Goal: Task Accomplishment & Management: Manage account settings

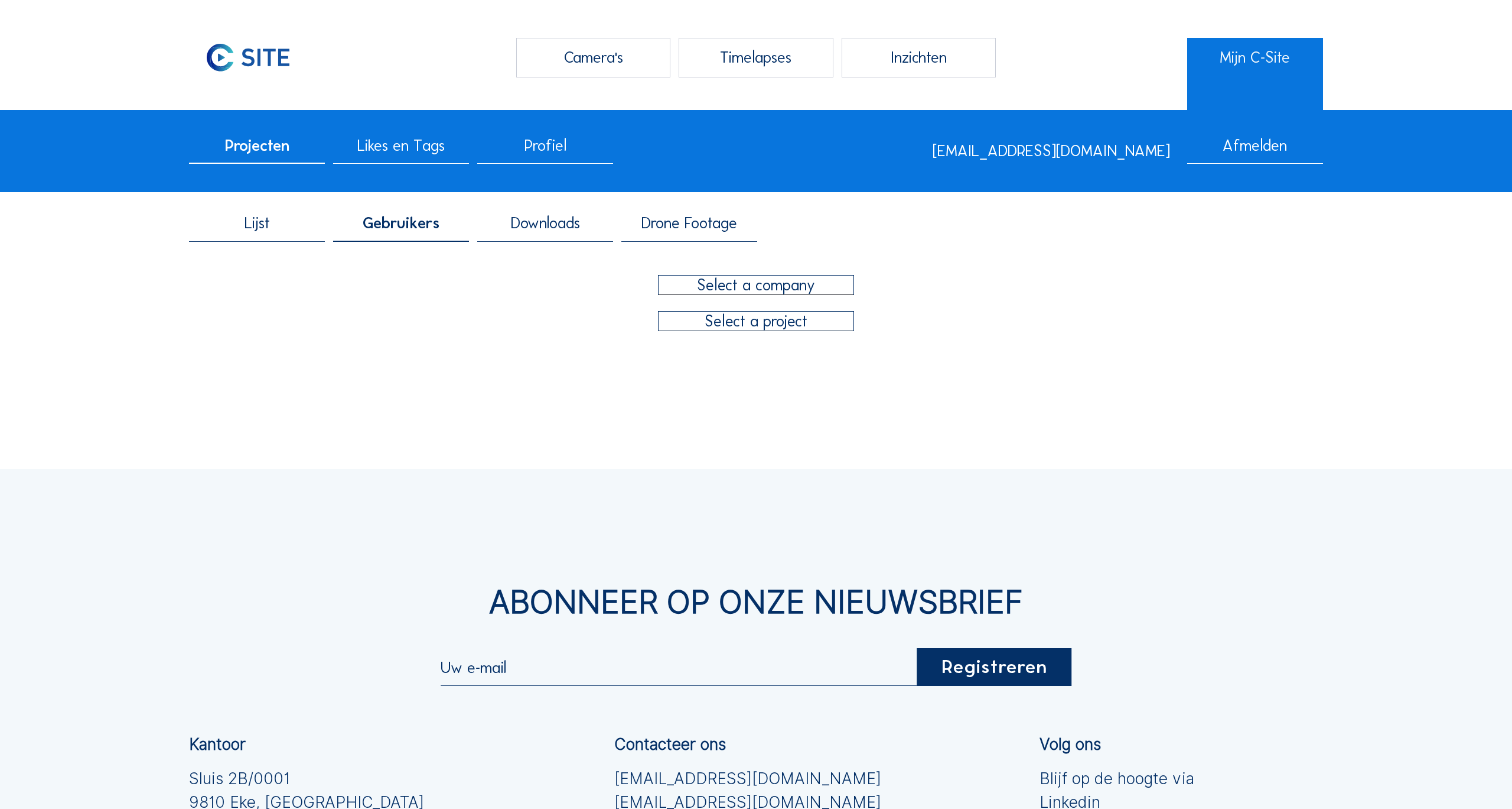
click at [751, 285] on div at bounding box center [756, 284] width 196 height 19
click at [496, 406] on div "Camera's Timelapses Inzichten Mijn C-Site Projecten Likes en Tags Profiel [EMAI…" at bounding box center [756, 553] width 1512 height 1108
click at [772, 279] on div at bounding box center [756, 284] width 196 height 19
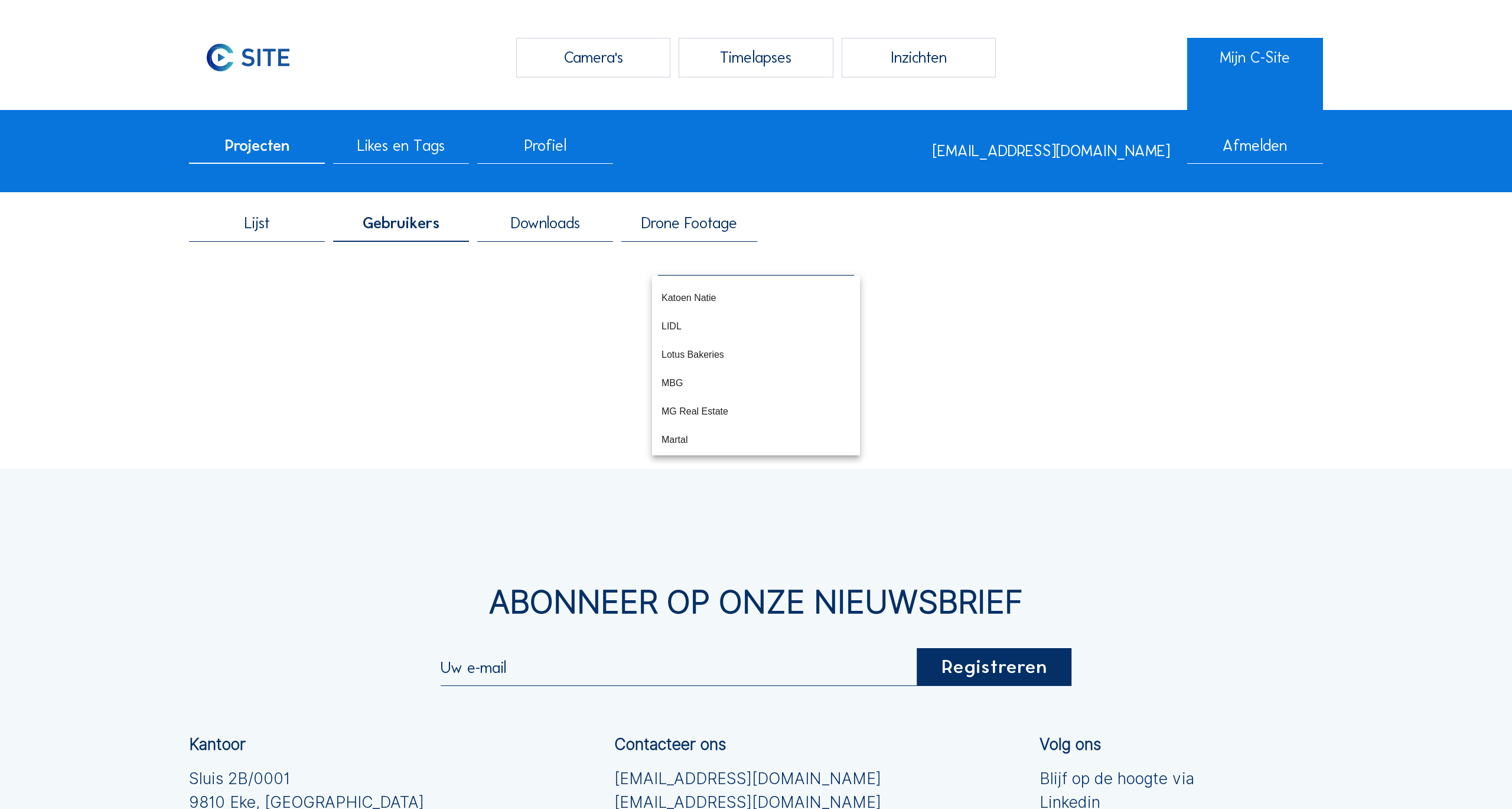
click at [409, 231] on span "Gebruikers" at bounding box center [401, 223] width 77 height 16
click at [731, 290] on div at bounding box center [756, 284] width 196 height 19
click at [448, 364] on div "Camera's Timelapses Inzichten Mijn C-Site Projecten Likes en Tags Profiel [EMAI…" at bounding box center [756, 553] width 1512 height 1108
click at [782, 283] on div at bounding box center [756, 284] width 196 height 19
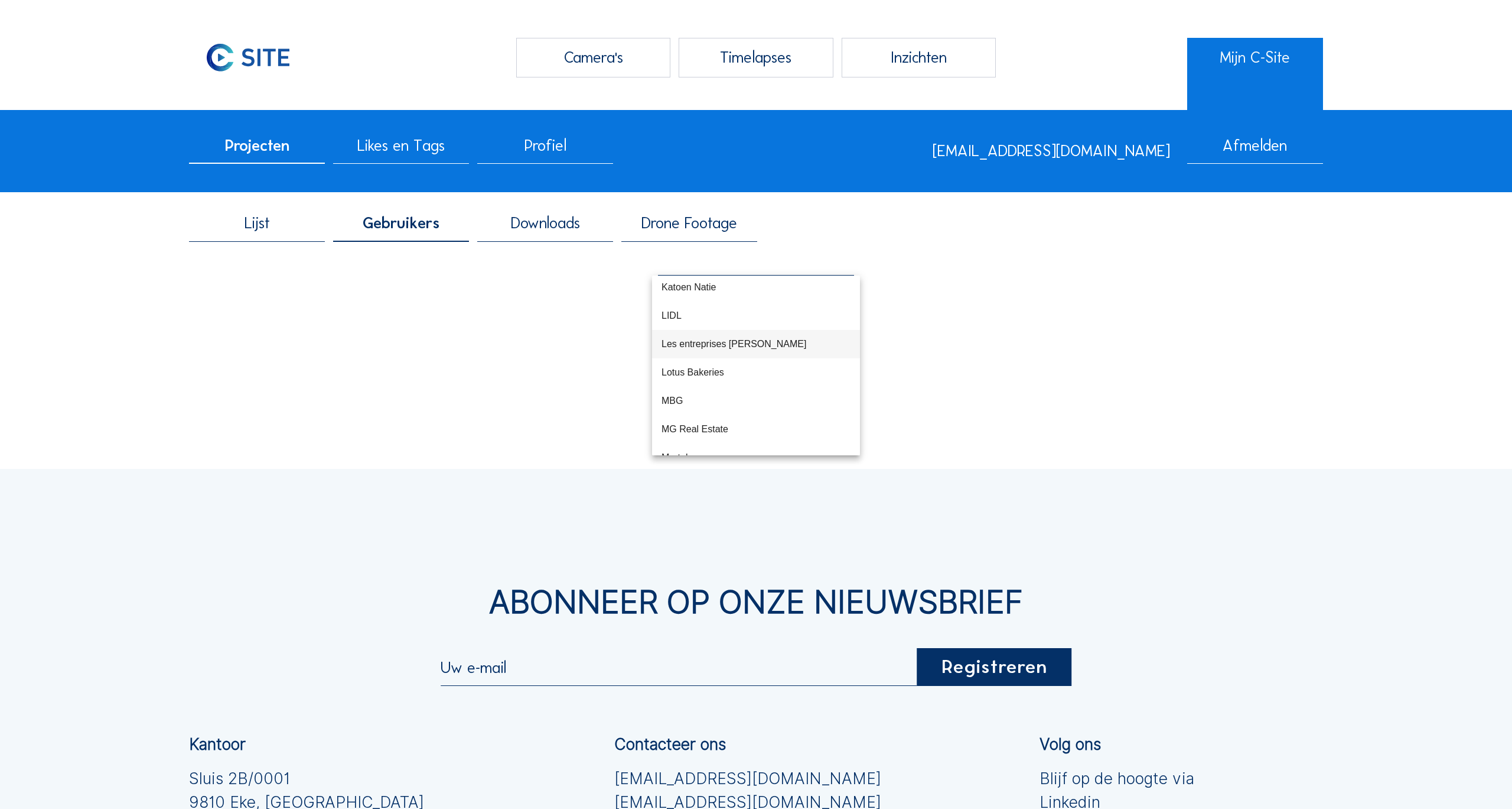
click at [728, 340] on div "Les entreprises [PERSON_NAME]" at bounding box center [756, 343] width 189 height 11
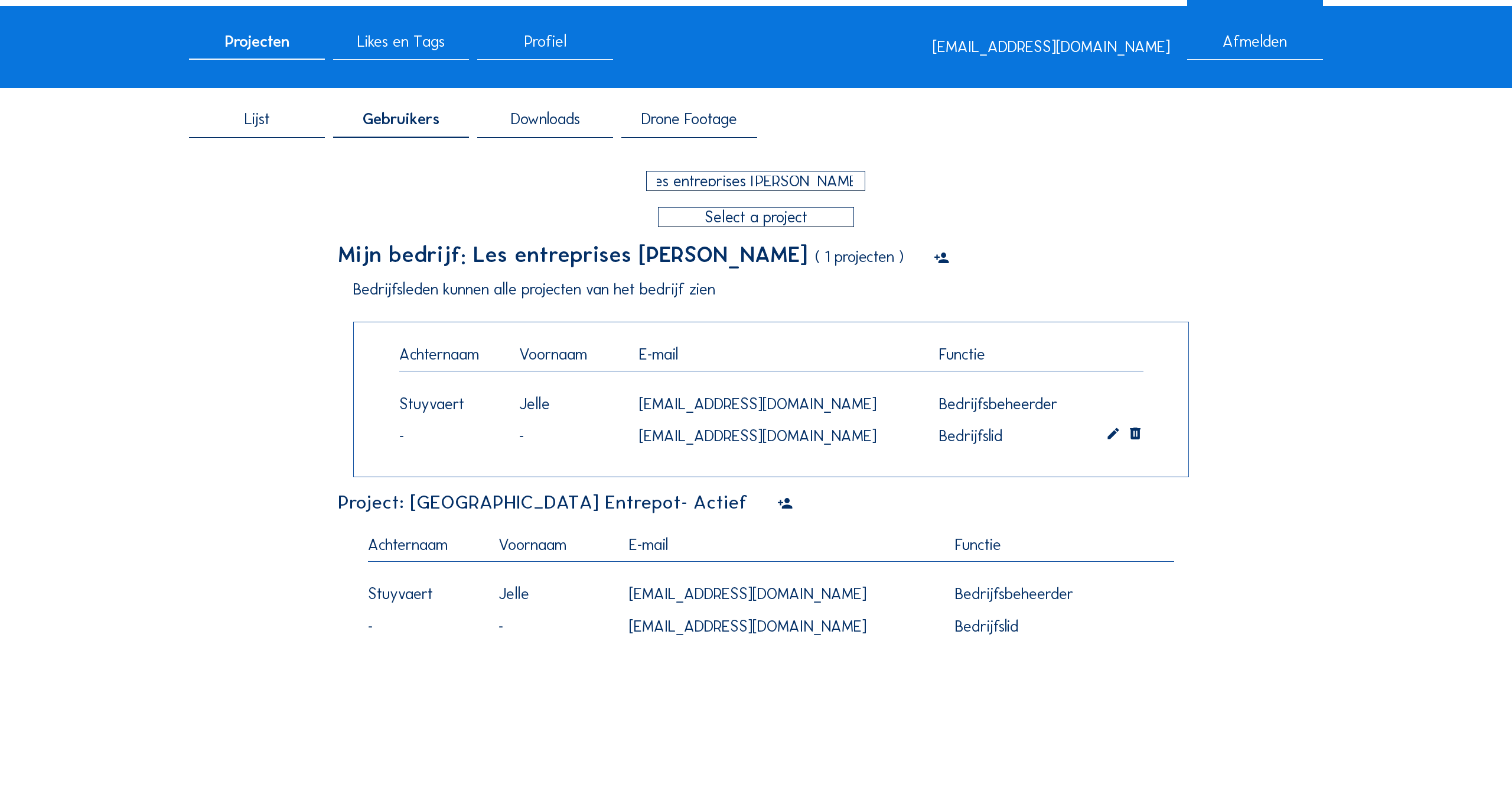
scroll to position [163, 0]
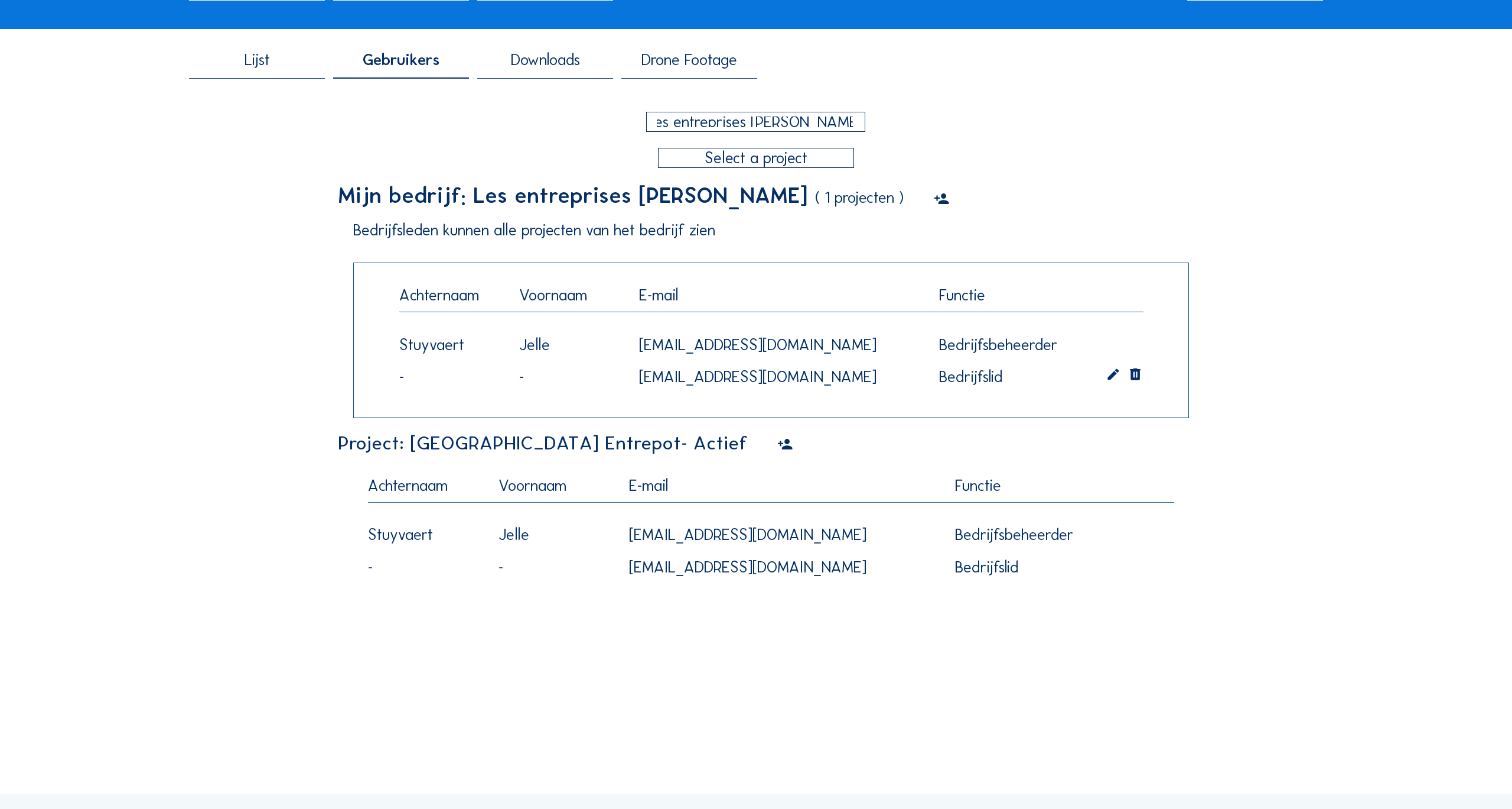
click at [777, 447] on icon at bounding box center [785, 444] width 16 height 19
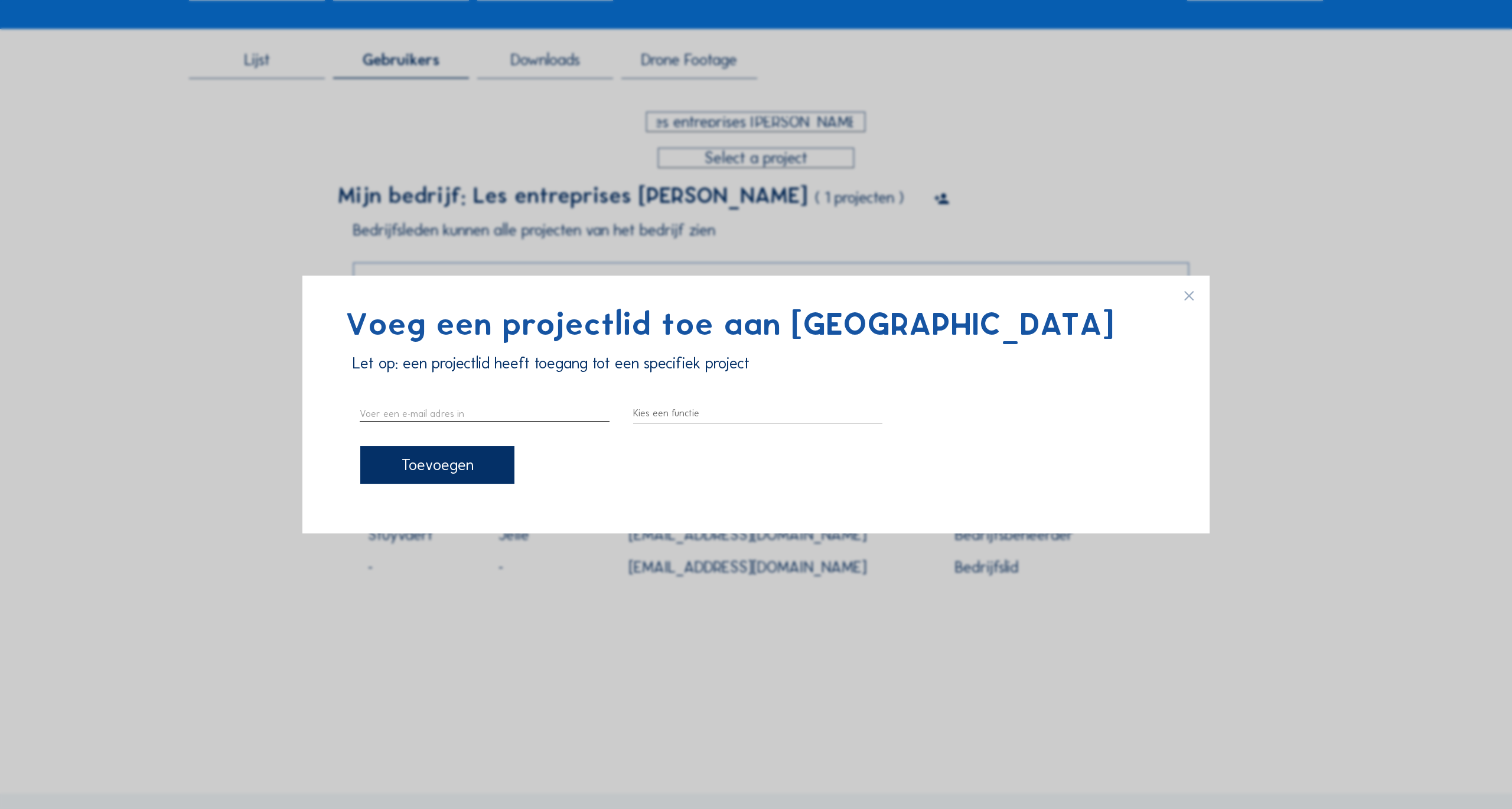
click at [421, 412] on input "text" at bounding box center [484, 413] width 250 height 16
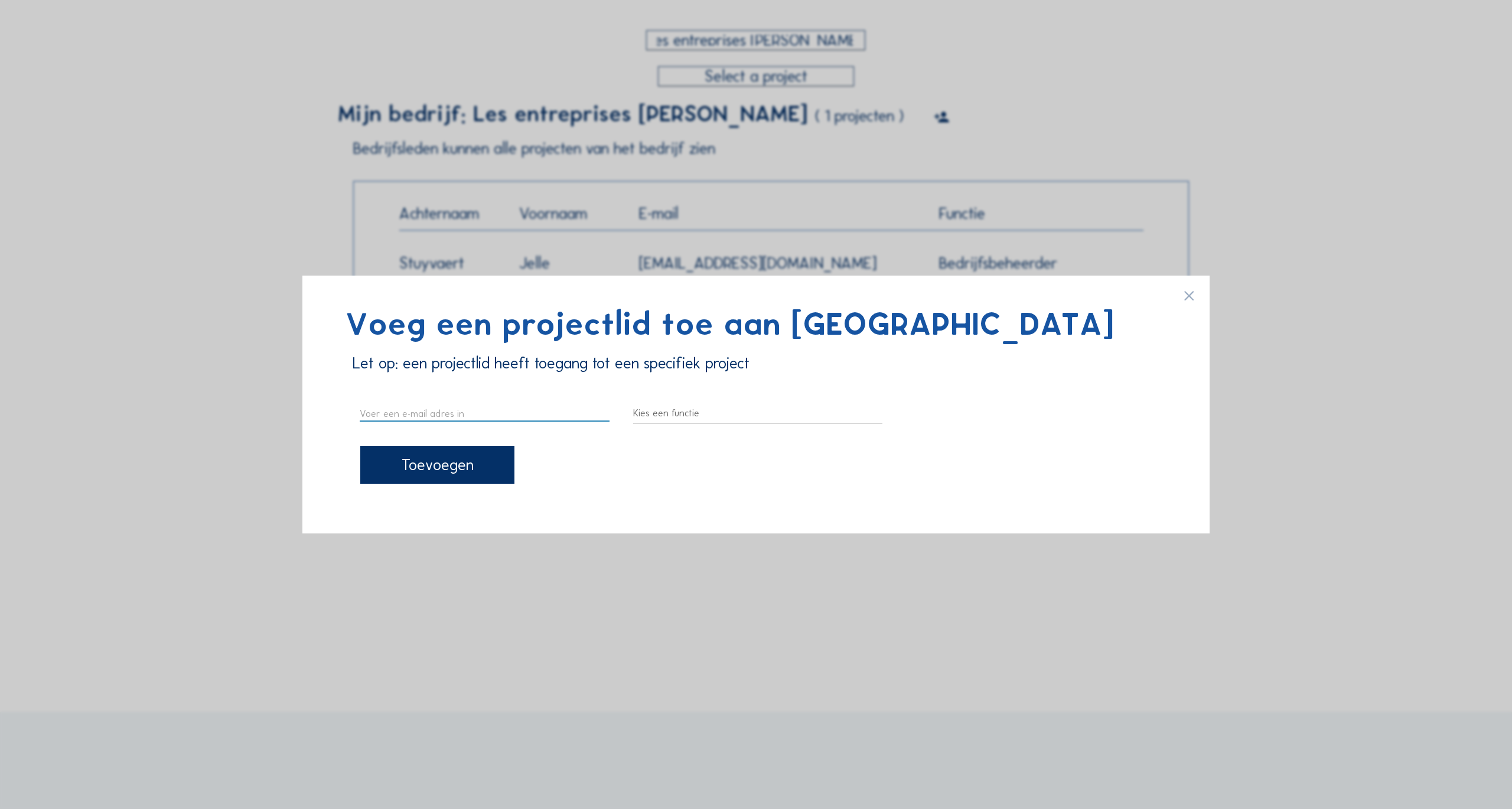
paste input "[EMAIL_ADDRESS][DOMAIN_NAME]"
type input "[EMAIL_ADDRESS][DOMAIN_NAME]"
click at [682, 415] on div at bounding box center [758, 413] width 250 height 19
click at [677, 448] on div "Projectlid" at bounding box center [757, 450] width 231 height 11
click at [441, 468] on div "Toevoegen" at bounding box center [437, 464] width 154 height 37
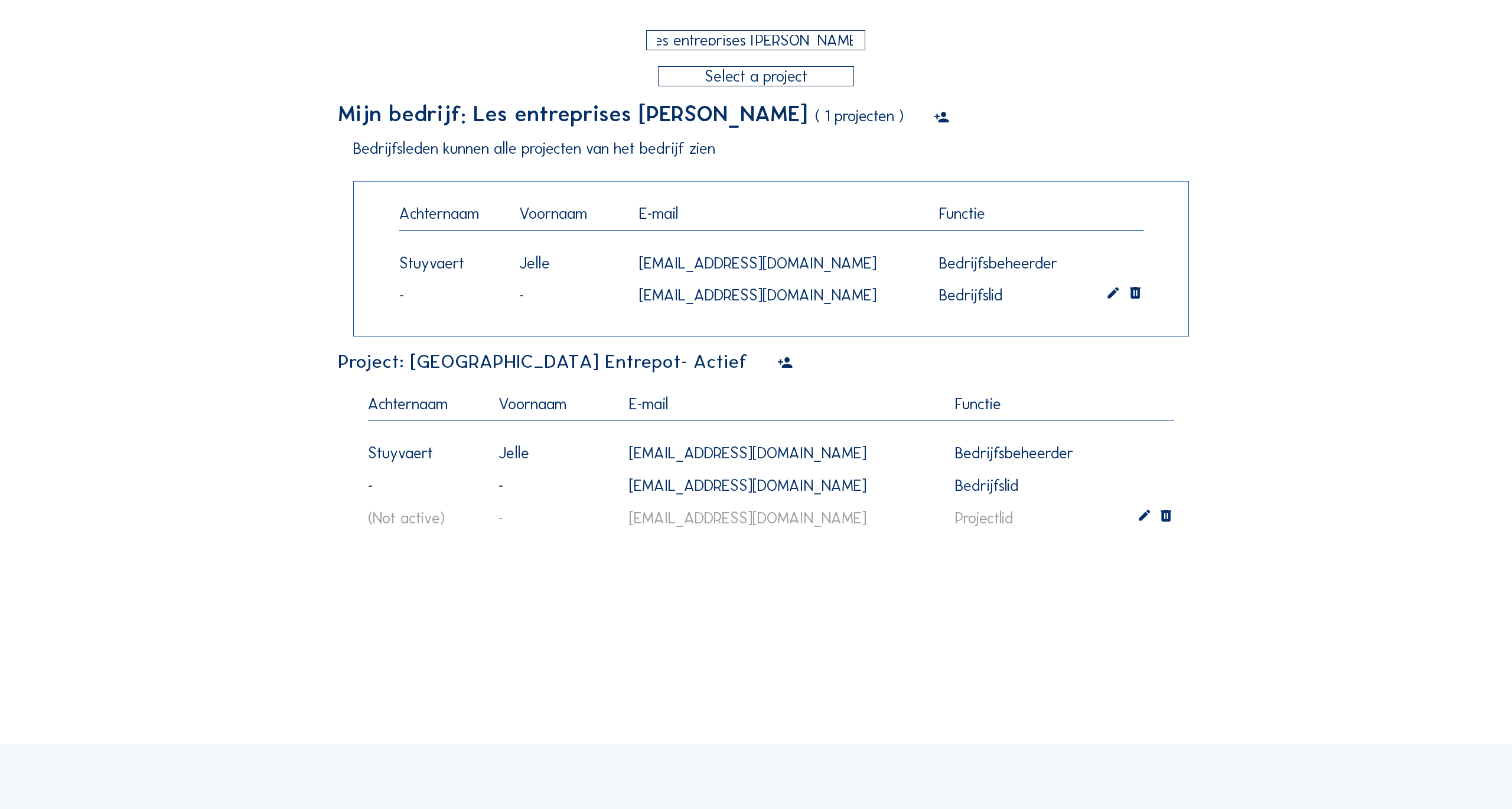
click at [1145, 515] on icon at bounding box center [1145, 517] width 16 height 17
click at [1069, 523] on div "Projectlid" at bounding box center [1045, 518] width 182 height 19
click at [999, 528] on div "Projectbeheerder" at bounding box center [1045, 528] width 162 height 11
click at [1148, 514] on icon at bounding box center [1145, 517] width 16 height 17
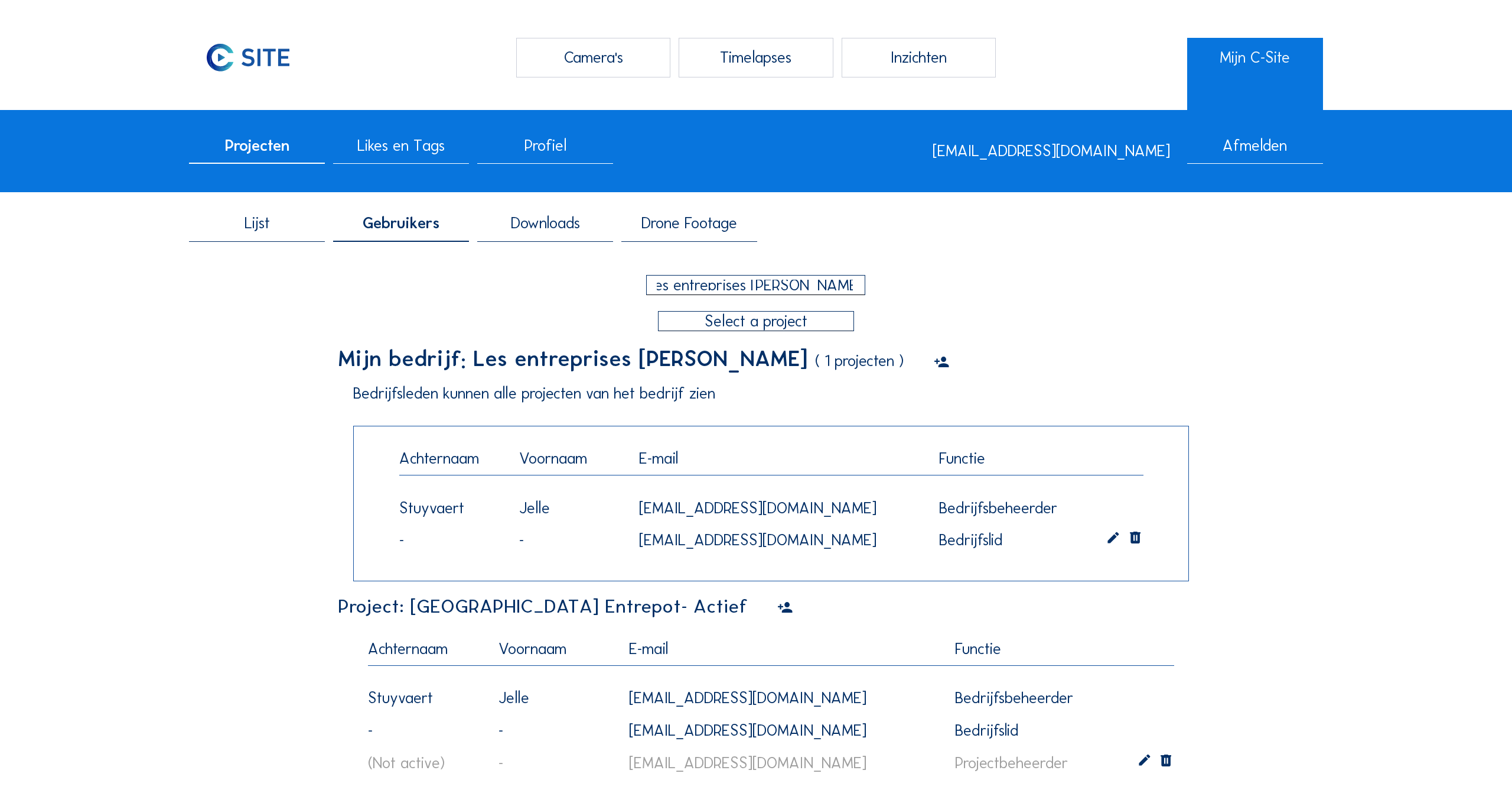
click at [766, 286] on div "Les entreprises [PERSON_NAME]" at bounding box center [756, 284] width 196 height 11
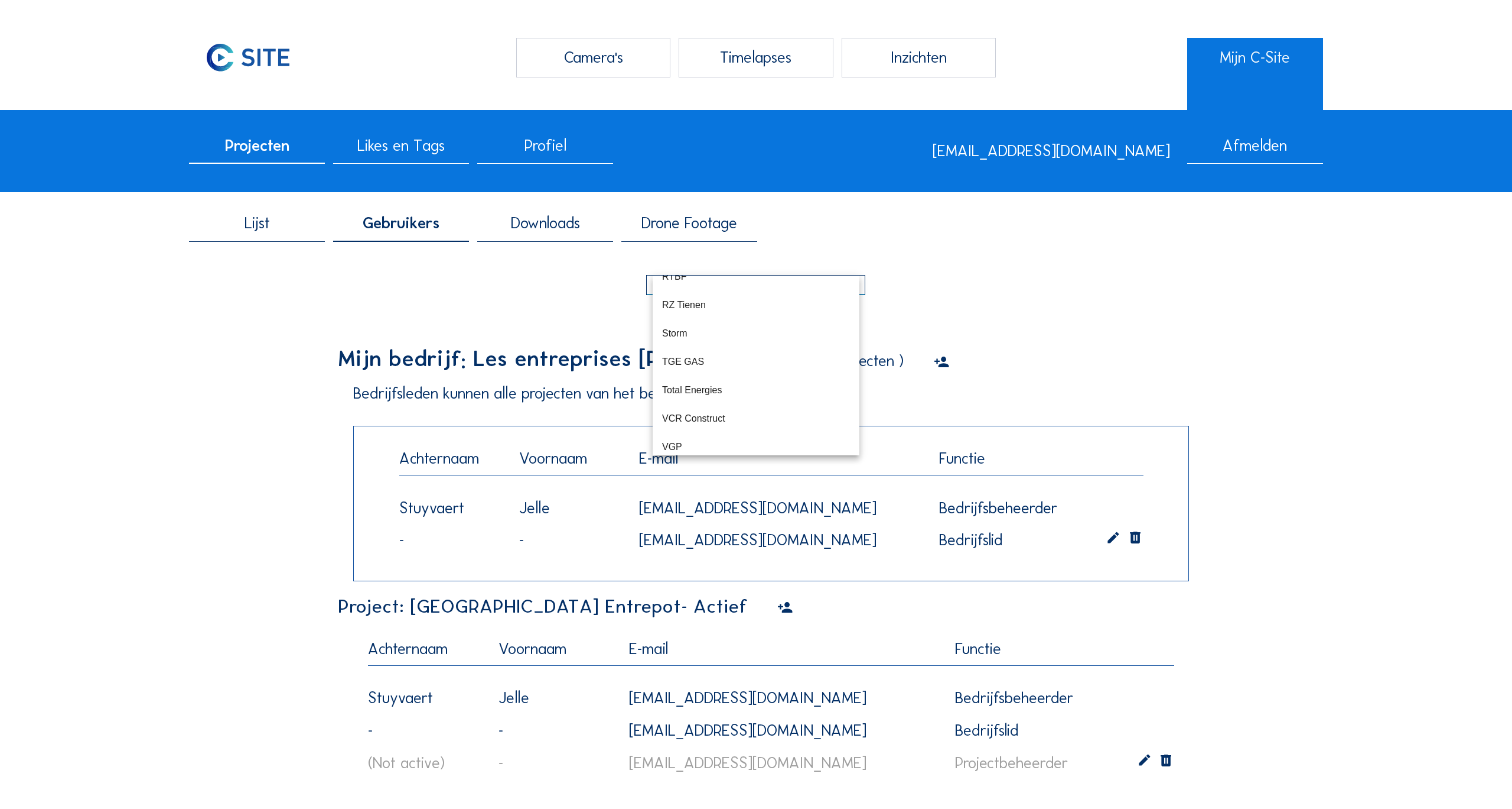
scroll to position [1131, 0]
click at [672, 358] on div "Pfizer" at bounding box center [756, 354] width 188 height 11
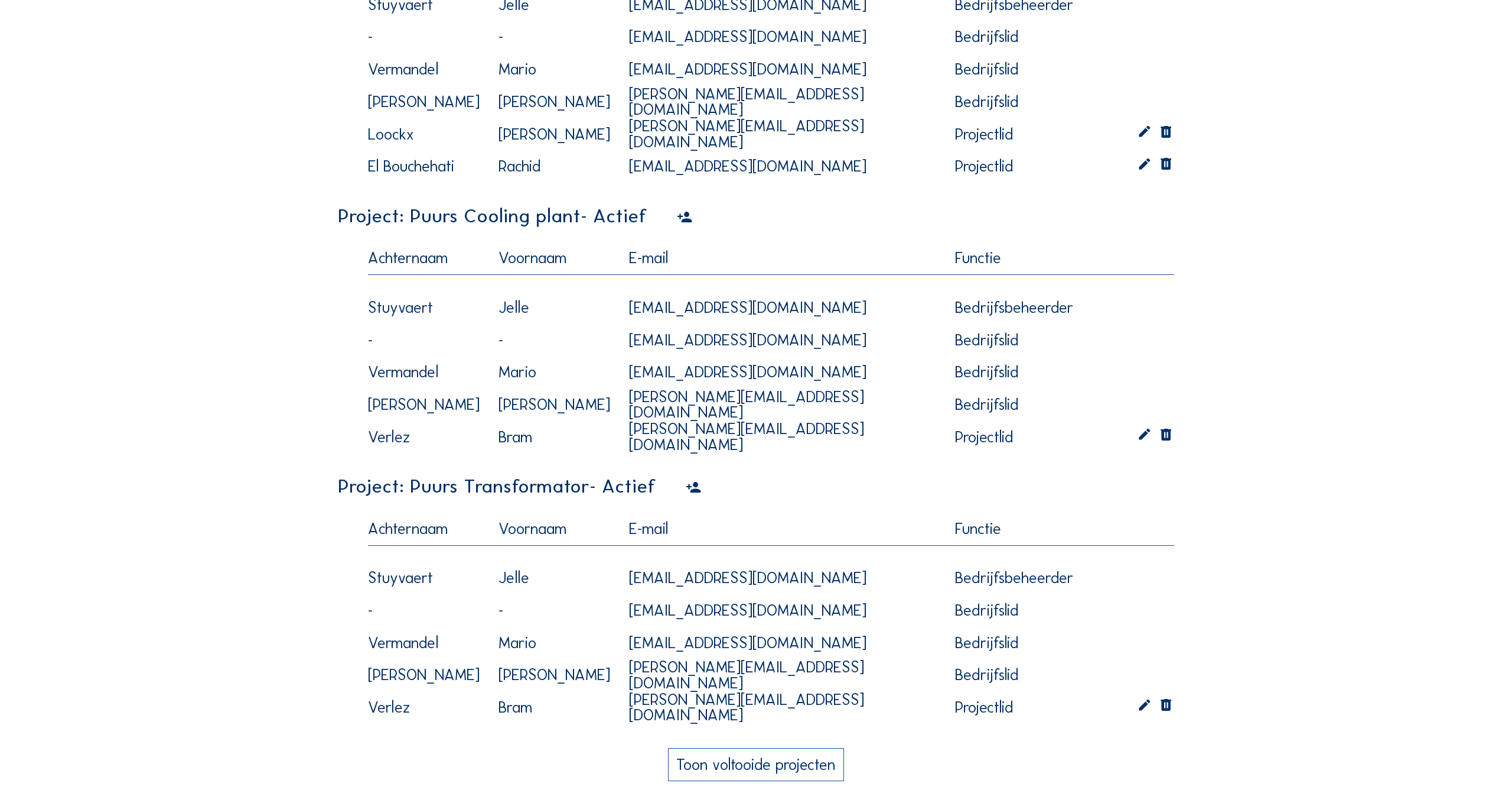
scroll to position [1550, 0]
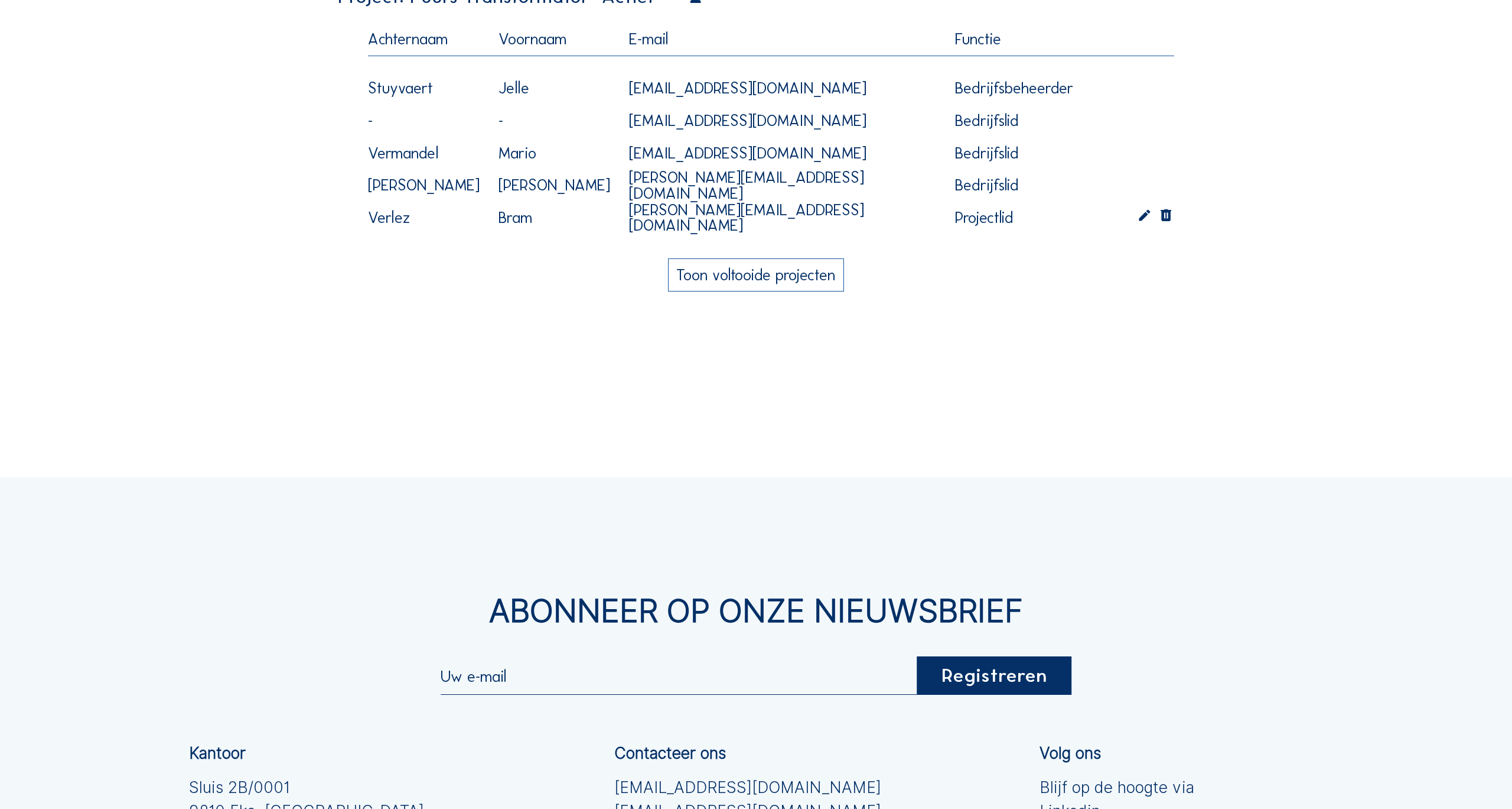
click at [737, 278] on button "Toon voltooide projecten" at bounding box center [756, 275] width 176 height 33
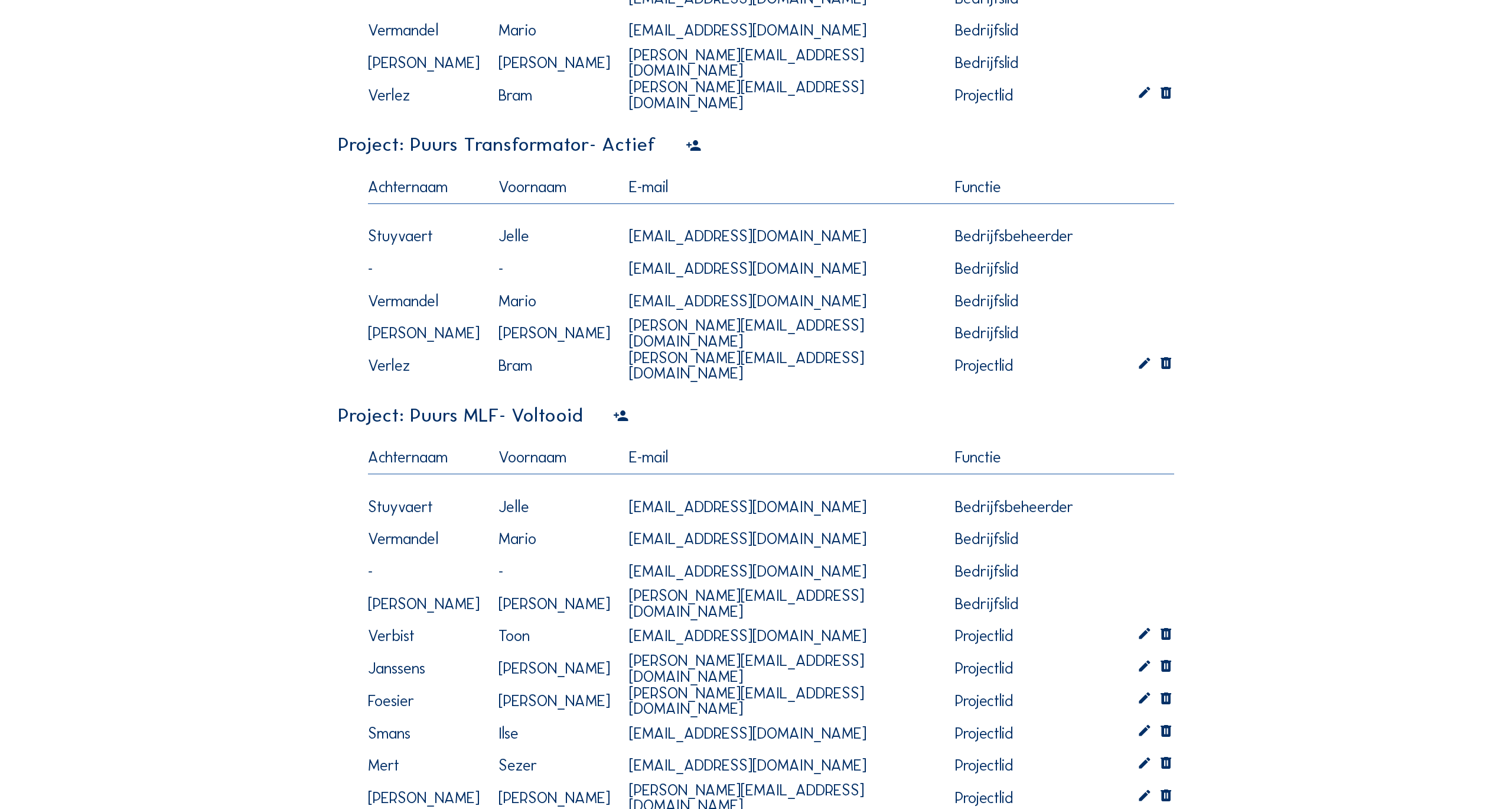
scroll to position [1305, 0]
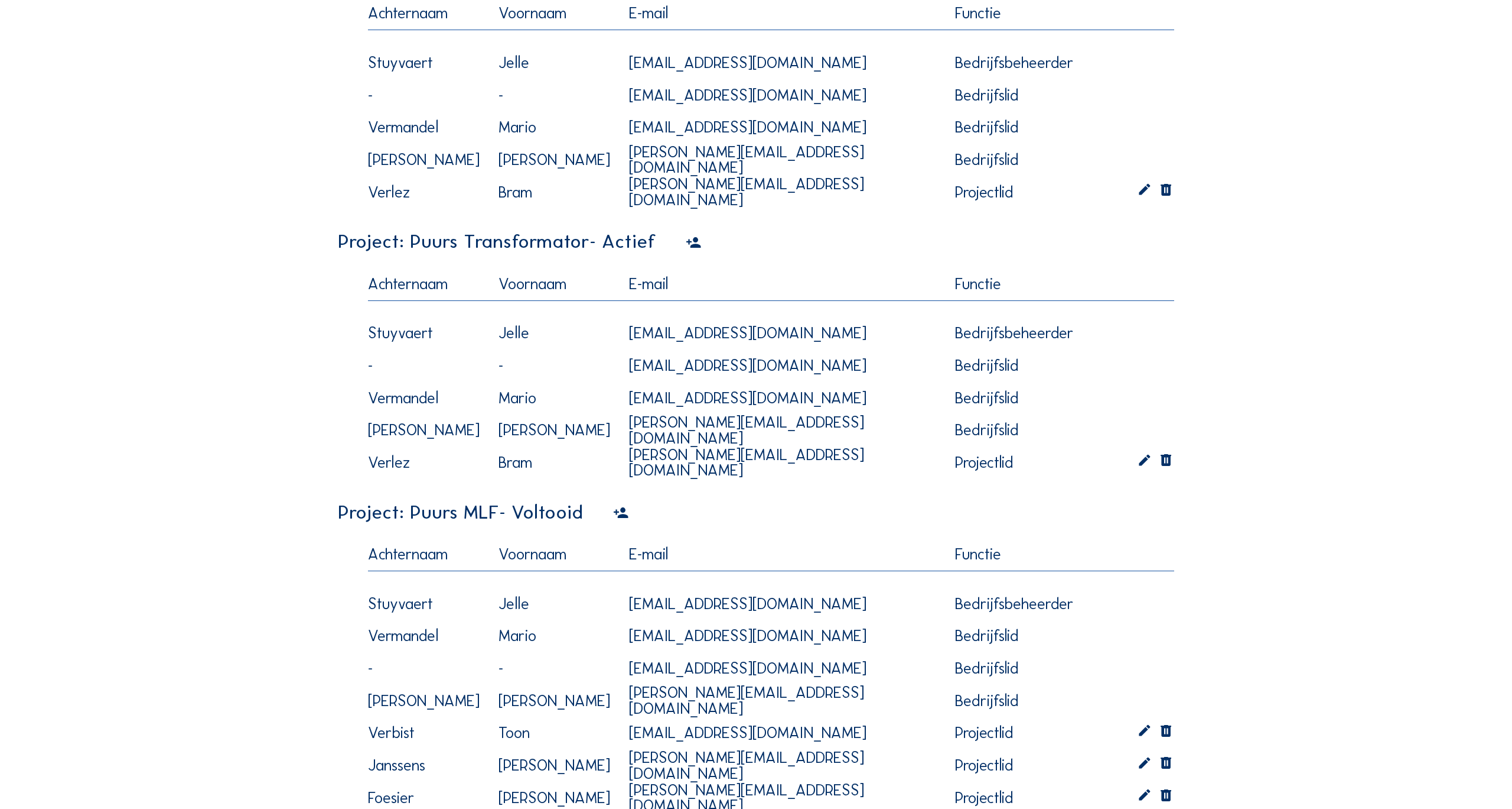
click at [687, 240] on icon at bounding box center [694, 243] width 16 height 19
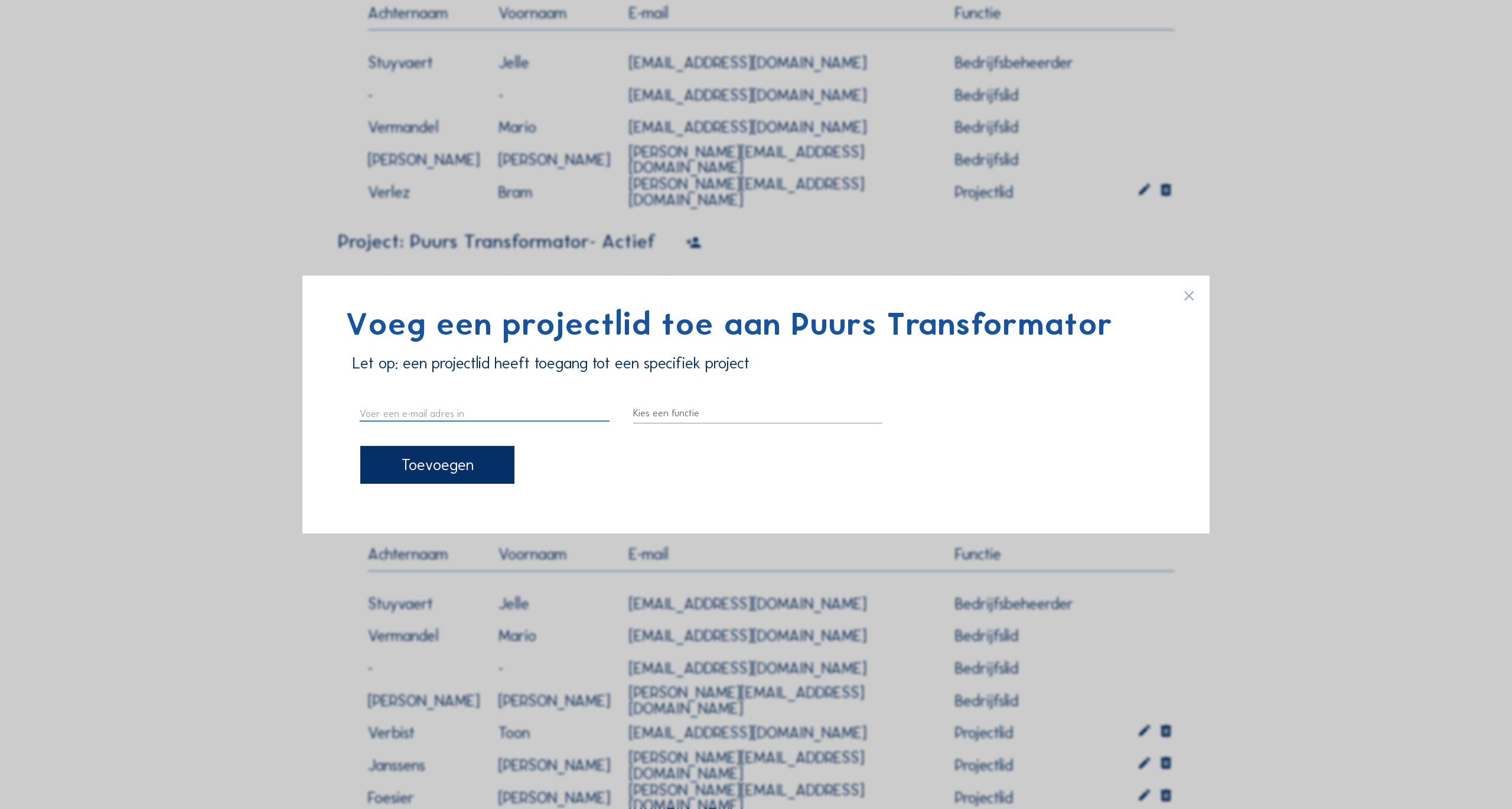
paste input "[EMAIL_ADDRESS][DOMAIN_NAME]"
type input "[EMAIL_ADDRESS][DOMAIN_NAME]"
click at [672, 412] on div at bounding box center [758, 413] width 250 height 19
click at [684, 448] on div "Projectlid" at bounding box center [757, 450] width 231 height 11
click at [433, 465] on div "Toevoegen" at bounding box center [437, 464] width 154 height 37
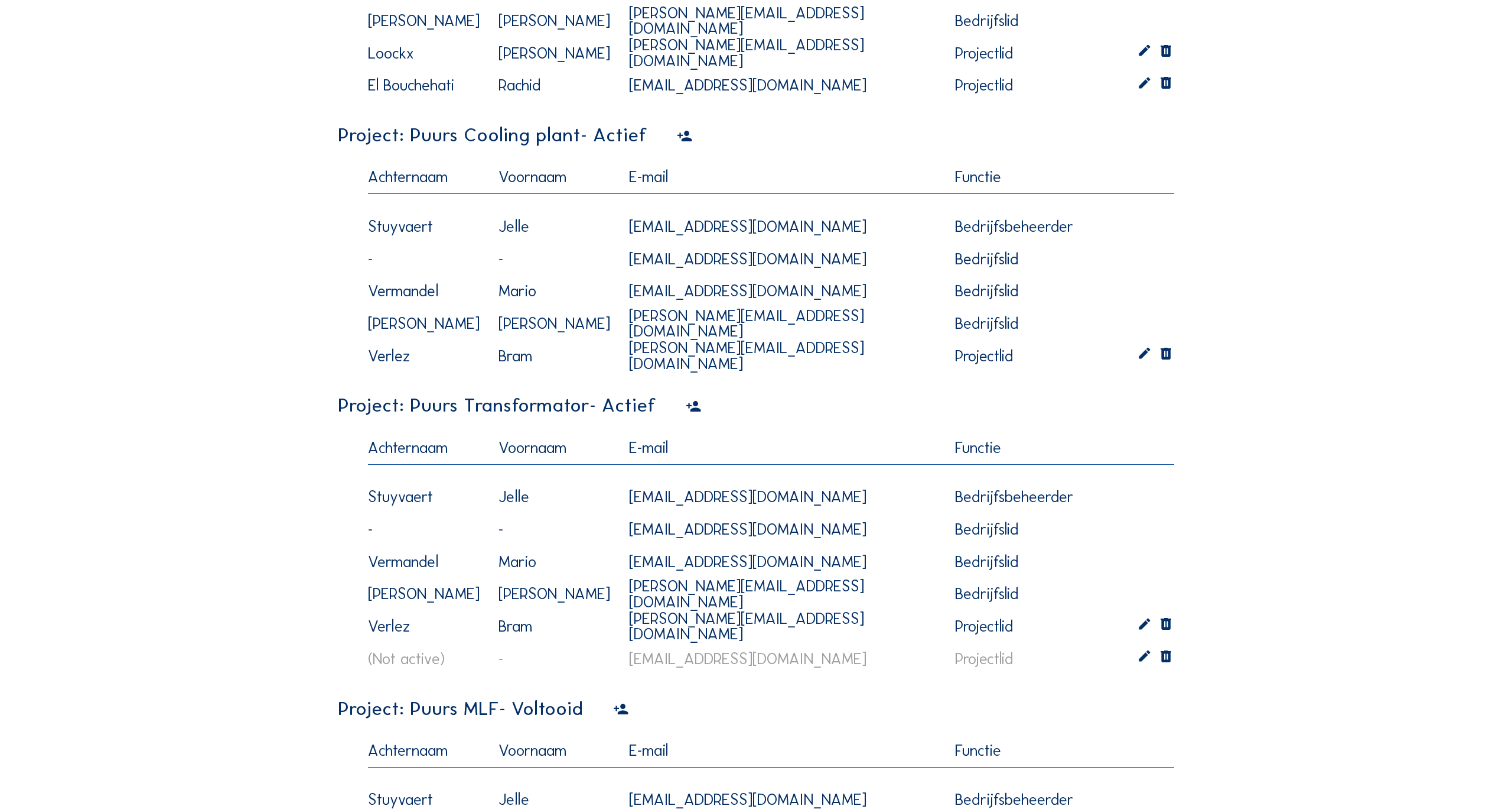
scroll to position [1061, 0]
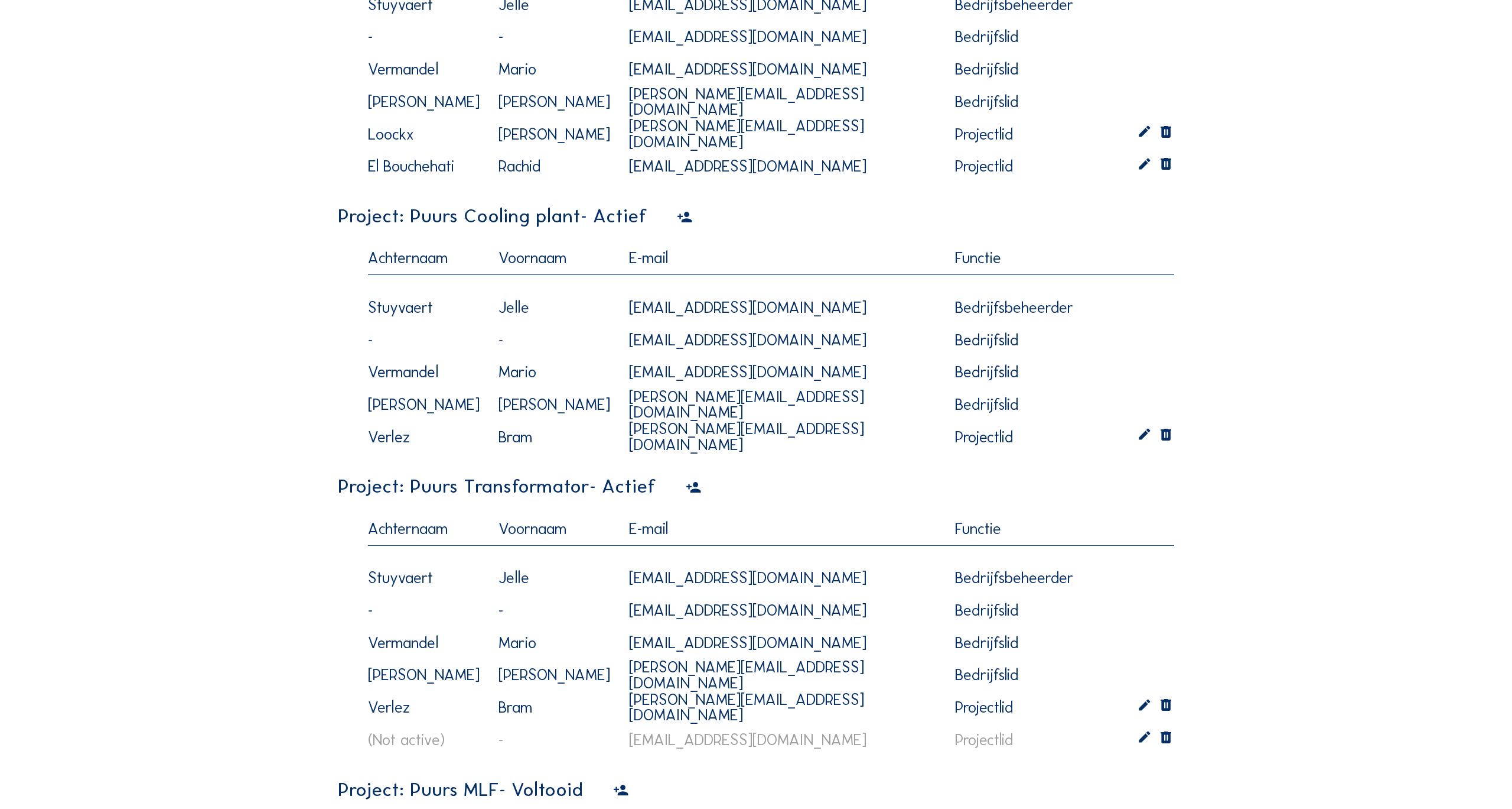
click at [679, 215] on icon at bounding box center [685, 217] width 16 height 19
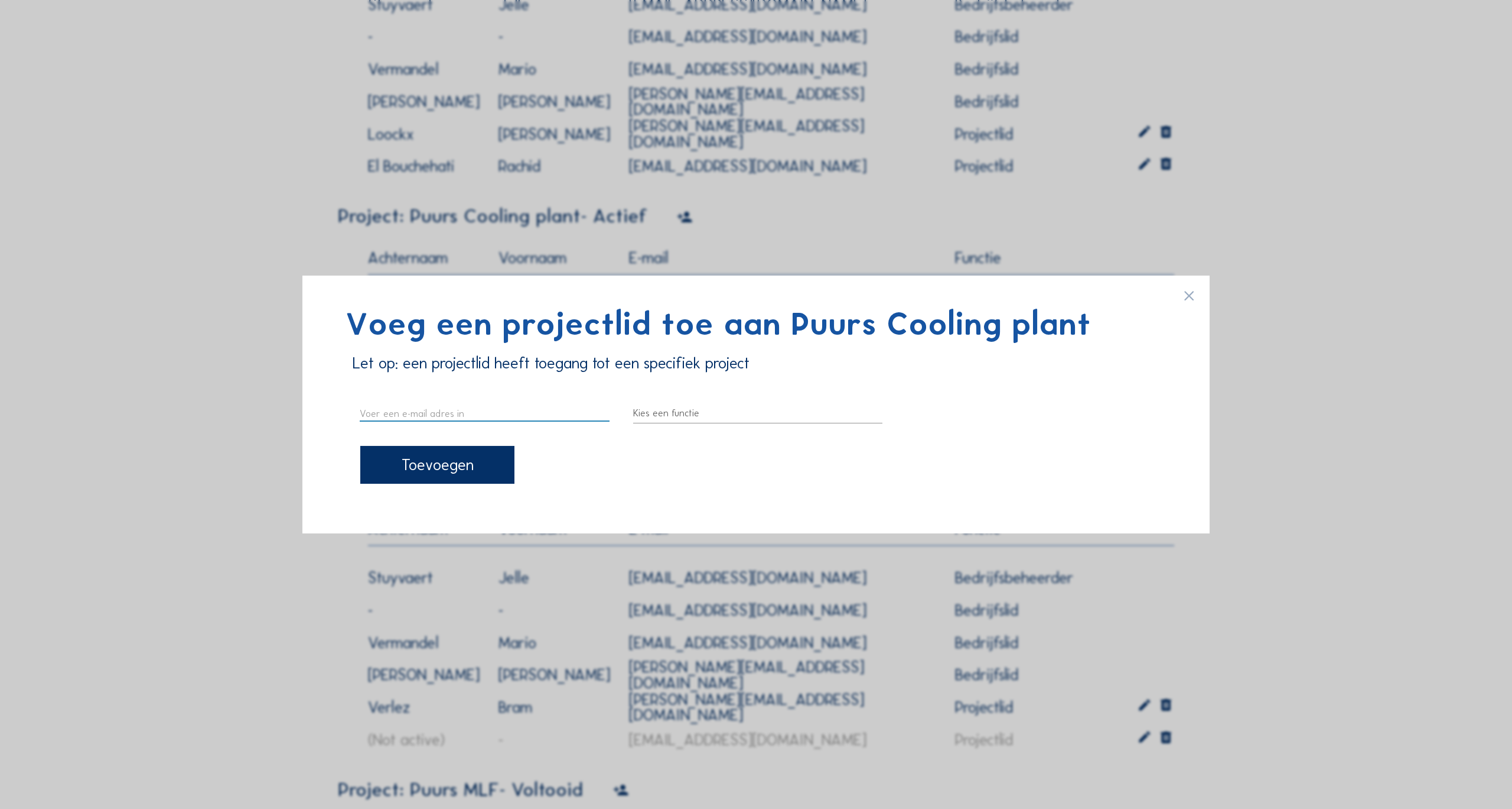
paste input "[EMAIL_ADDRESS][DOMAIN_NAME]"
type input "[EMAIL_ADDRESS][DOMAIN_NAME]"
click at [672, 413] on div at bounding box center [758, 413] width 250 height 19
click at [672, 448] on div "Projectlid" at bounding box center [757, 450] width 231 height 11
click at [431, 471] on div "Toevoegen" at bounding box center [437, 464] width 154 height 37
